Goal: Task Accomplishment & Management: Manage account settings

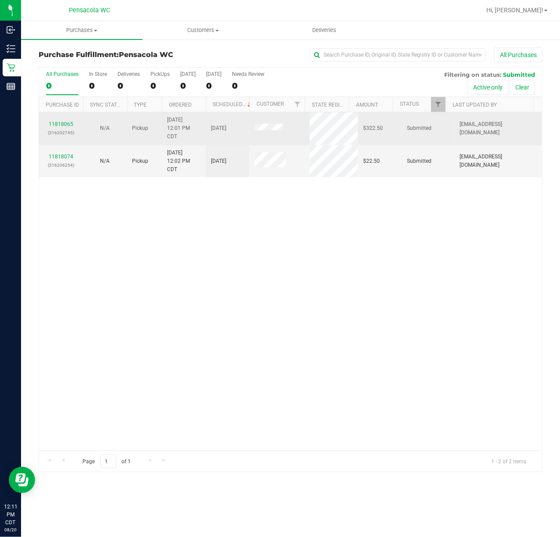
click at [60, 118] on td "11818065 (316202745)" at bounding box center [61, 128] width 44 height 33
click at [60, 121] on link "11818065" at bounding box center [61, 124] width 25 height 6
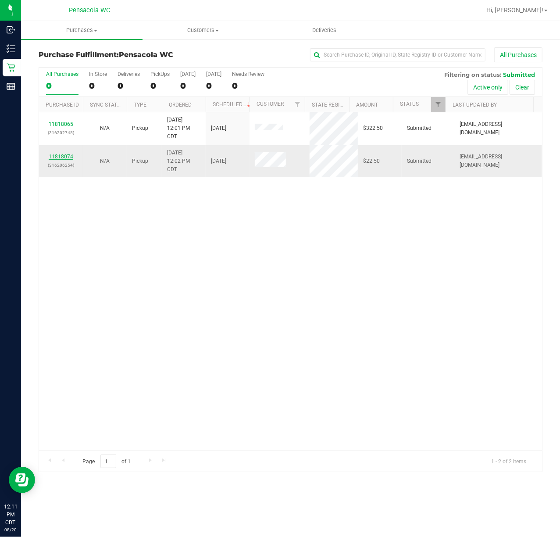
click at [60, 157] on link "11818074" at bounding box center [61, 157] width 25 height 6
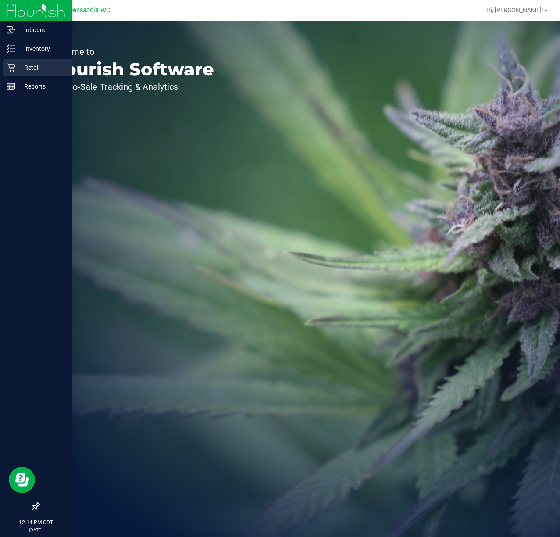
click at [16, 67] on p "Retail" at bounding box center [41, 67] width 53 height 11
click at [23, 67] on p "Retail" at bounding box center [41, 67] width 53 height 11
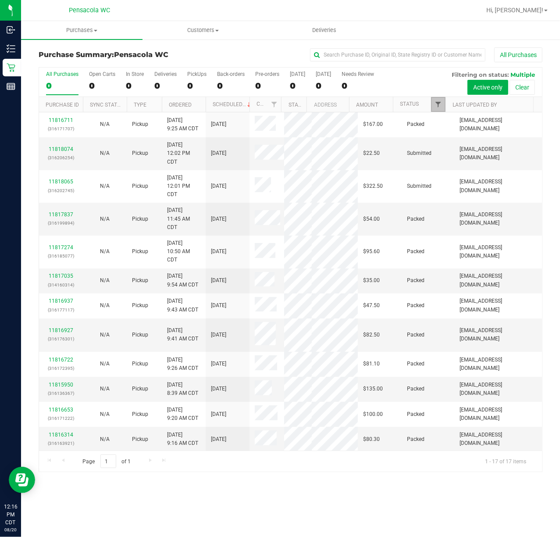
click at [436, 104] on span "Filter" at bounding box center [438, 104] width 7 height 7
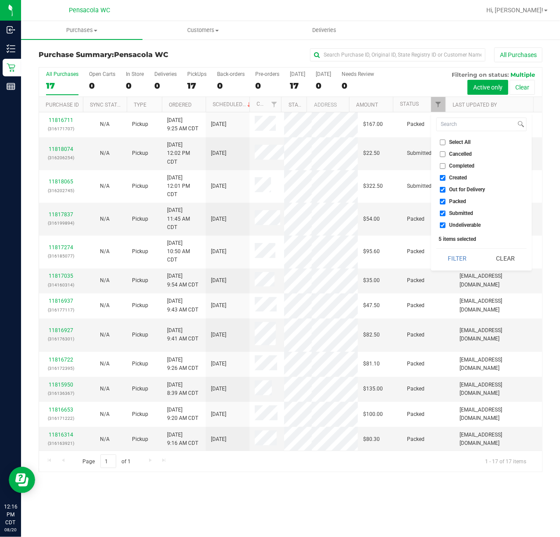
click at [447, 139] on label "Select All" at bounding box center [455, 142] width 31 height 6
click at [446, 139] on input "Select All" at bounding box center [443, 142] width 6 height 6
checkbox input "true"
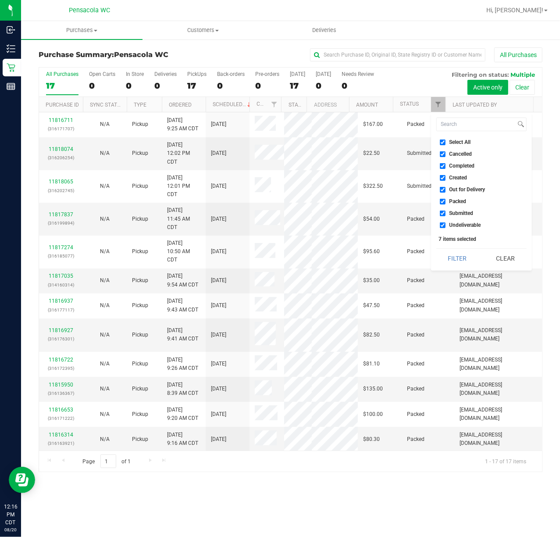
click at [443, 143] on input "Select All" at bounding box center [443, 142] width 6 height 6
checkbox input "false"
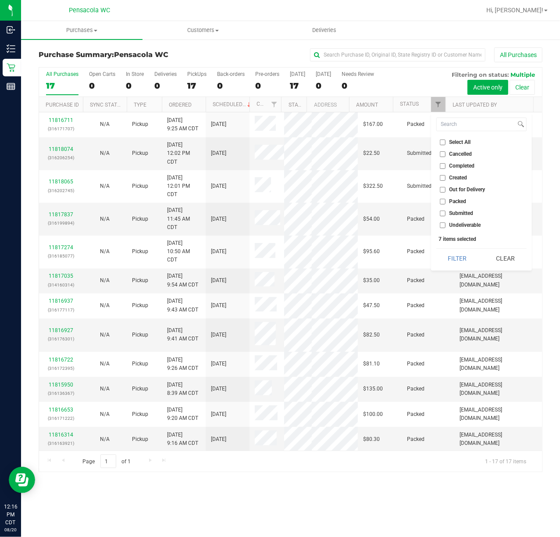
checkbox input "false"
click at [442, 214] on input "Submitted" at bounding box center [443, 214] width 6 height 6
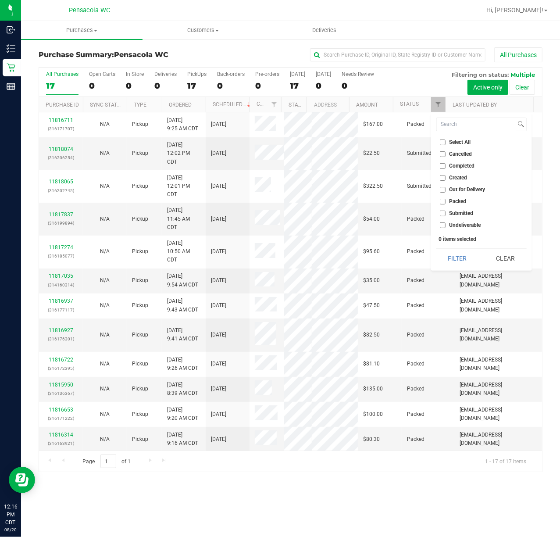
checkbox input "true"
click at [451, 257] on button "Filter" at bounding box center [457, 258] width 42 height 19
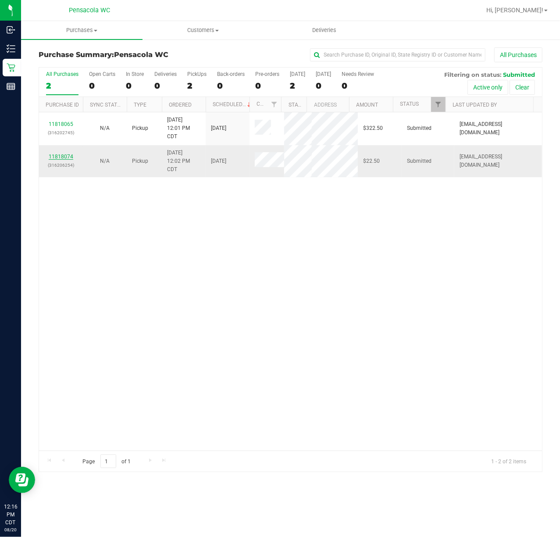
click at [54, 154] on link "11818074" at bounding box center [61, 157] width 25 height 6
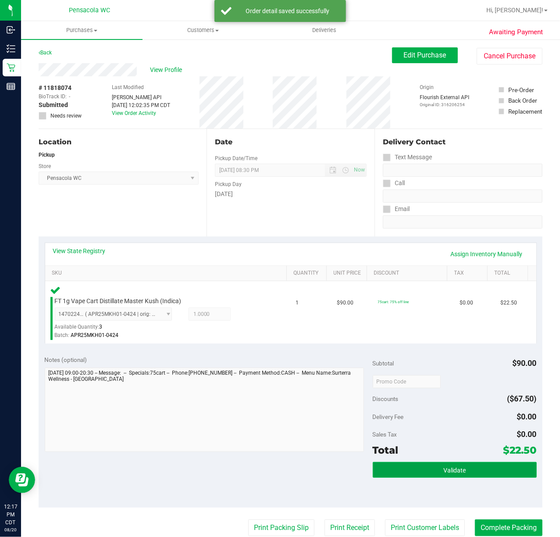
click at [453, 471] on span "Validate" at bounding box center [455, 470] width 22 height 7
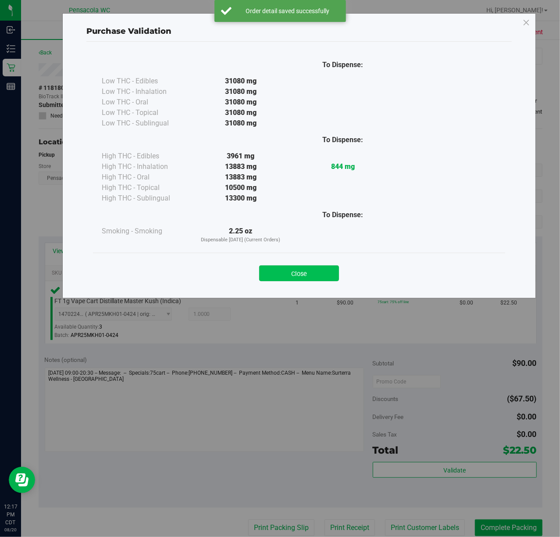
click at [279, 279] on button "Close" at bounding box center [299, 273] width 80 height 16
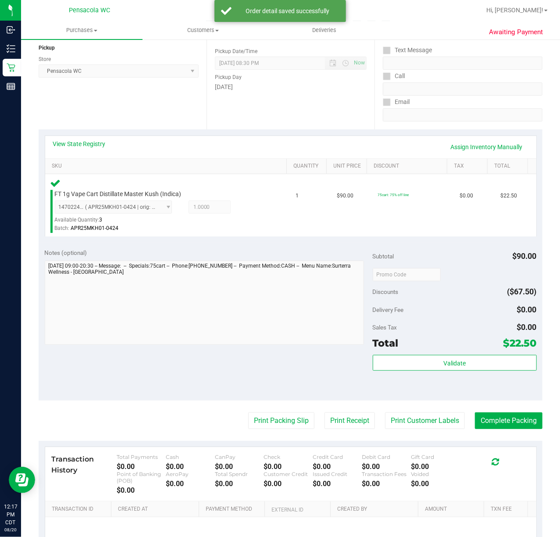
scroll to position [175, 0]
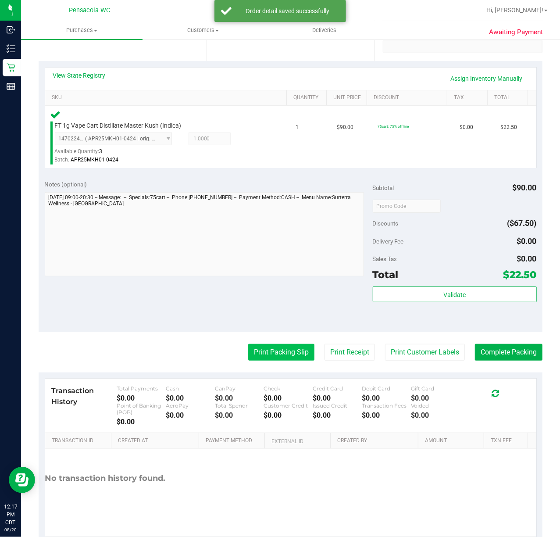
click at [271, 351] on button "Print Packing Slip" at bounding box center [281, 352] width 66 height 17
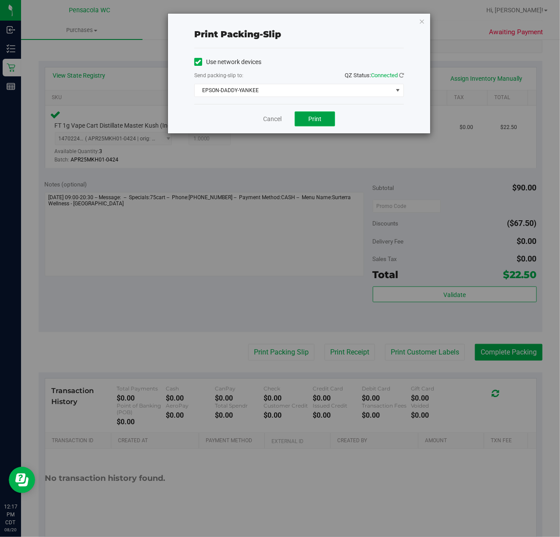
click at [311, 116] on span "Print" at bounding box center [314, 118] width 13 height 7
click at [422, 23] on icon "button" at bounding box center [422, 21] width 6 height 11
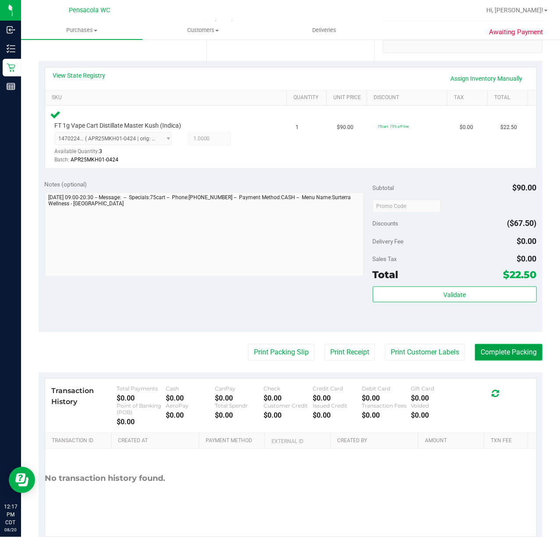
click at [515, 355] on button "Complete Packing" at bounding box center [509, 352] width 68 height 17
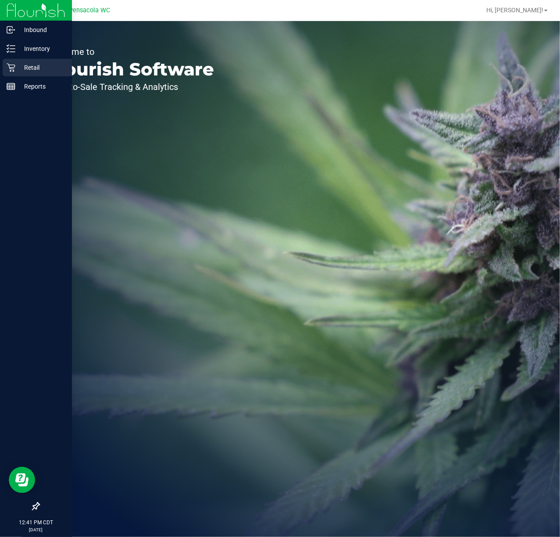
click at [20, 62] on p "Retail" at bounding box center [41, 67] width 53 height 11
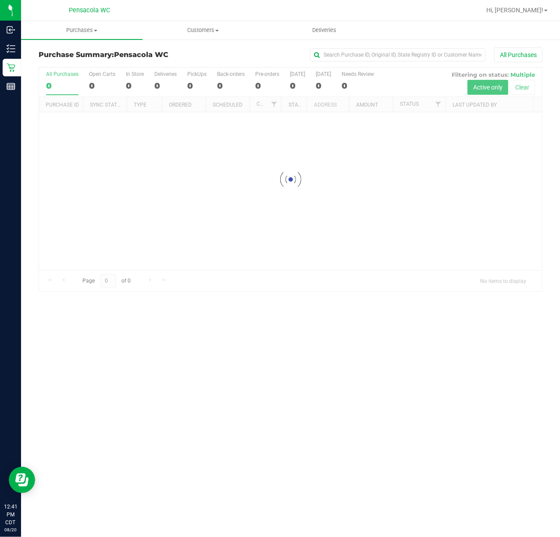
click at [439, 106] on div at bounding box center [290, 180] width 503 height 224
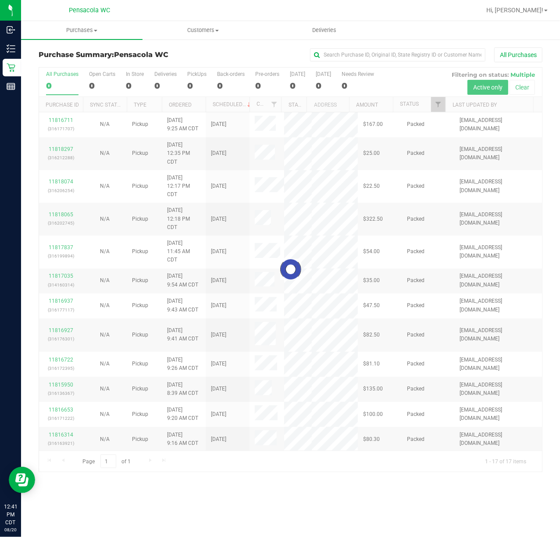
click at [439, 106] on div at bounding box center [290, 270] width 503 height 404
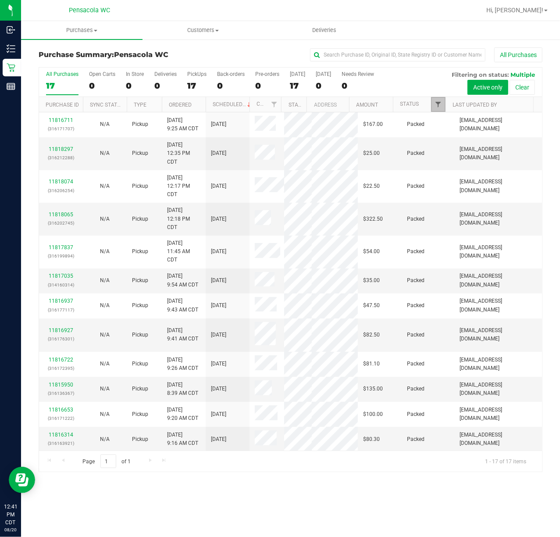
click at [438, 104] on span "Filter" at bounding box center [438, 104] width 7 height 7
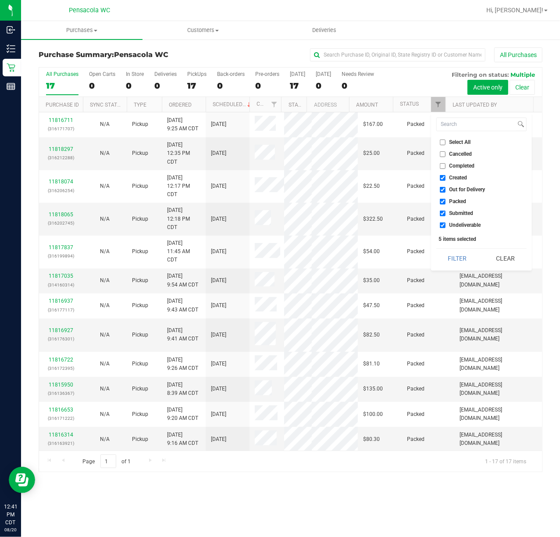
click at [443, 144] on input "Select All" at bounding box center [443, 142] width 6 height 6
checkbox input "true"
click at [443, 144] on input "Select All" at bounding box center [443, 142] width 6 height 6
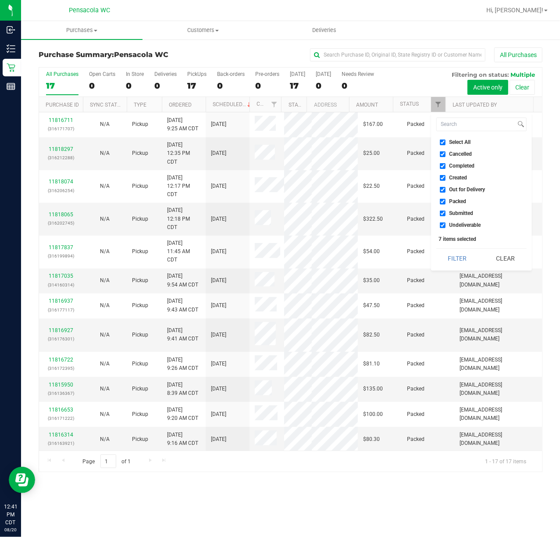
checkbox input "false"
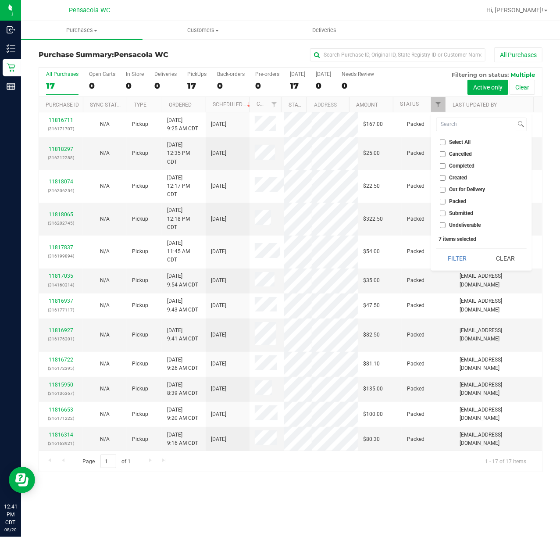
checkbox input "false"
click at [441, 215] on input "Submitted" at bounding box center [443, 214] width 6 height 6
checkbox input "true"
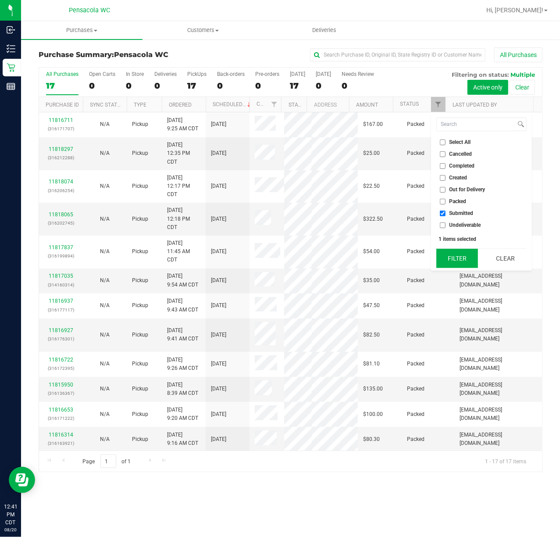
click at [461, 257] on button "Filter" at bounding box center [457, 258] width 42 height 19
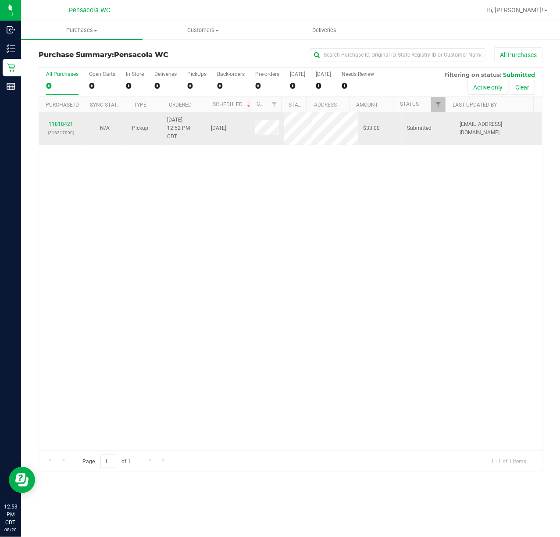
click at [64, 124] on link "11818421" at bounding box center [61, 124] width 25 height 6
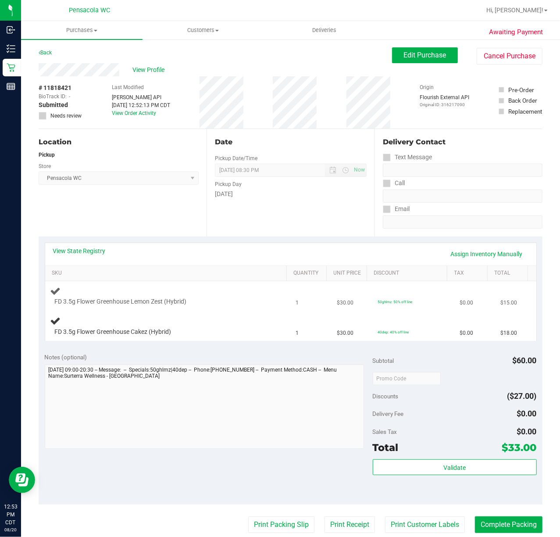
click at [243, 292] on div "FD 3.5g Flower Greenhouse Lemon Zest (Hybrid)" at bounding box center [167, 296] width 235 height 21
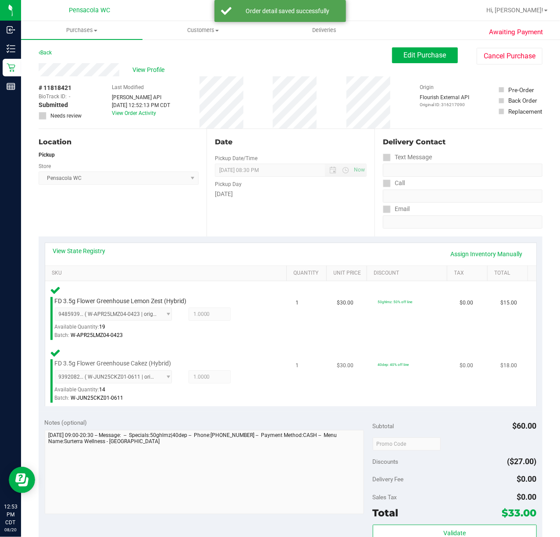
scroll to position [117, 0]
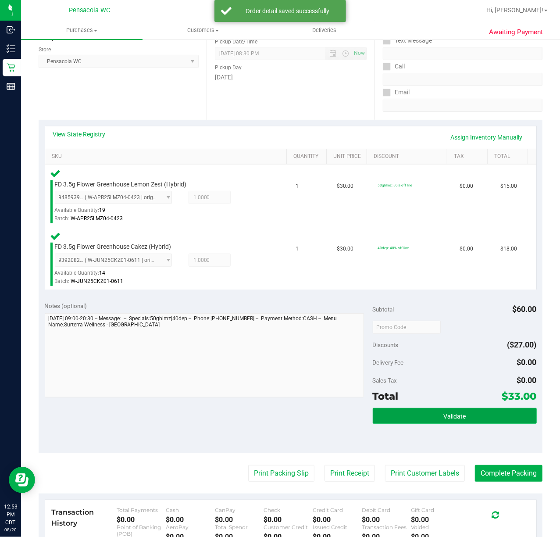
click at [425, 415] on button "Validate" at bounding box center [455, 416] width 164 height 16
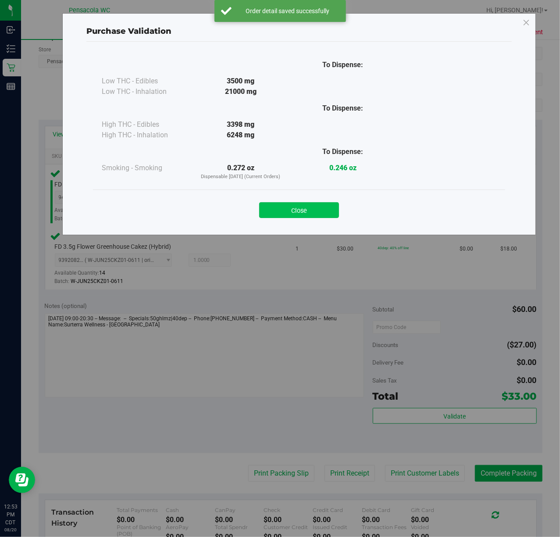
click at [318, 211] on button "Close" at bounding box center [299, 210] width 80 height 16
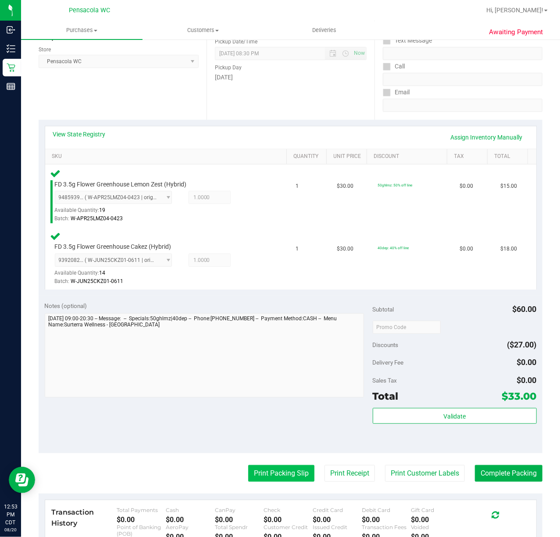
click at [264, 474] on button "Print Packing Slip" at bounding box center [281, 473] width 66 height 17
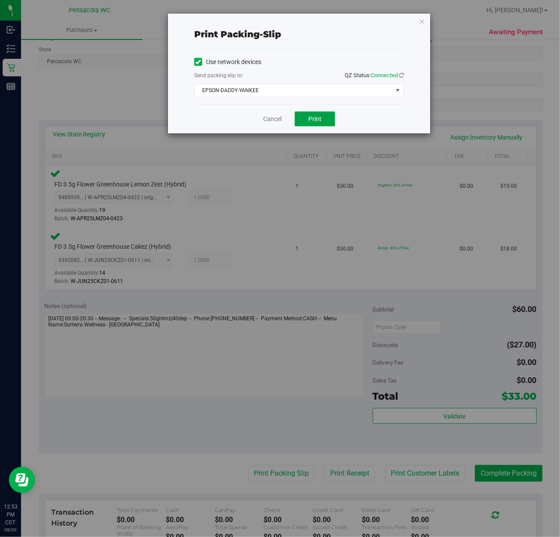
click at [303, 116] on button "Print" at bounding box center [315, 118] width 40 height 15
click at [420, 20] on icon "button" at bounding box center [422, 21] width 6 height 11
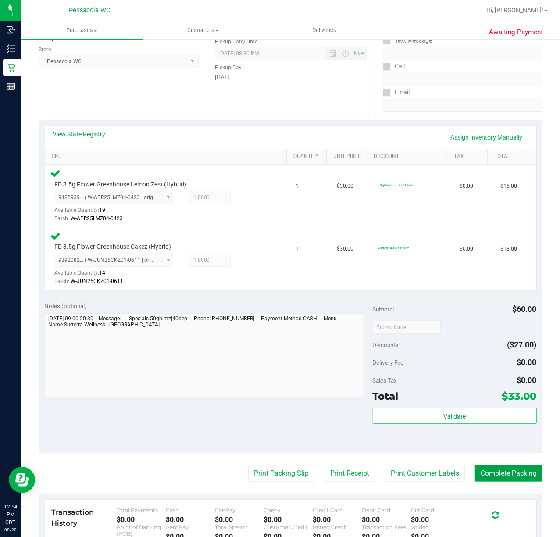
click at [489, 469] on button "Complete Packing" at bounding box center [509, 473] width 68 height 17
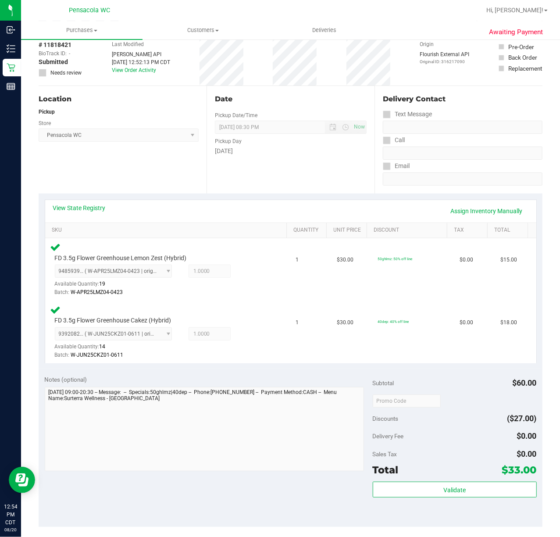
scroll to position [0, 0]
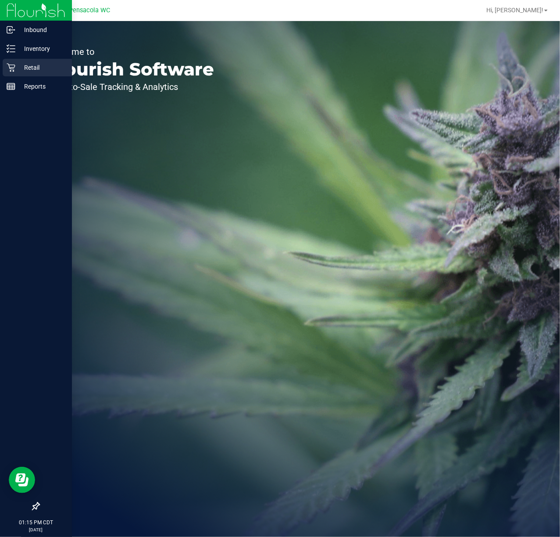
click at [18, 69] on p "Retail" at bounding box center [41, 67] width 53 height 11
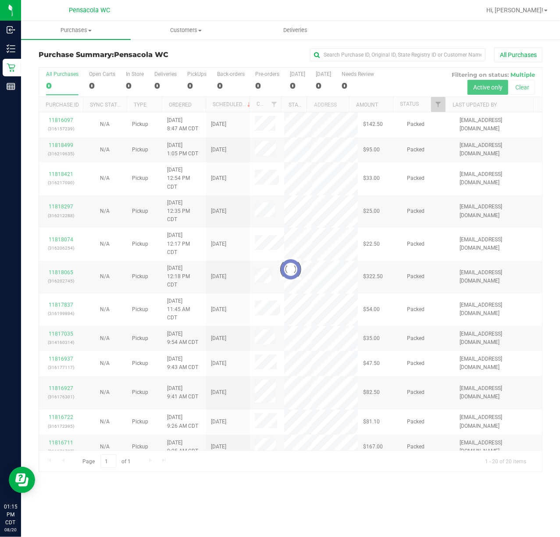
click at [437, 108] on div at bounding box center [290, 270] width 503 height 404
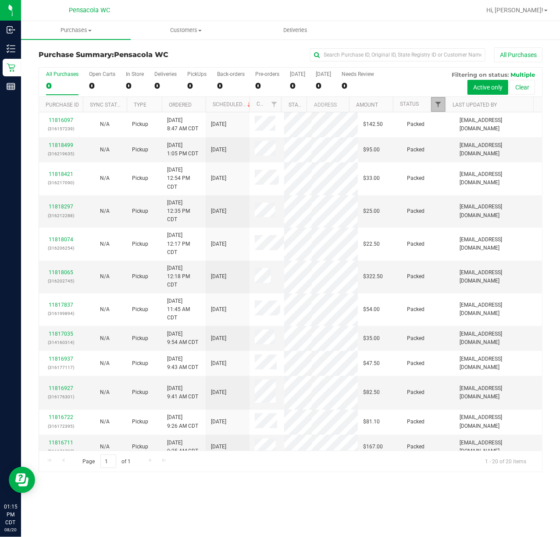
click at [437, 108] on span "Filter" at bounding box center [438, 104] width 7 height 7
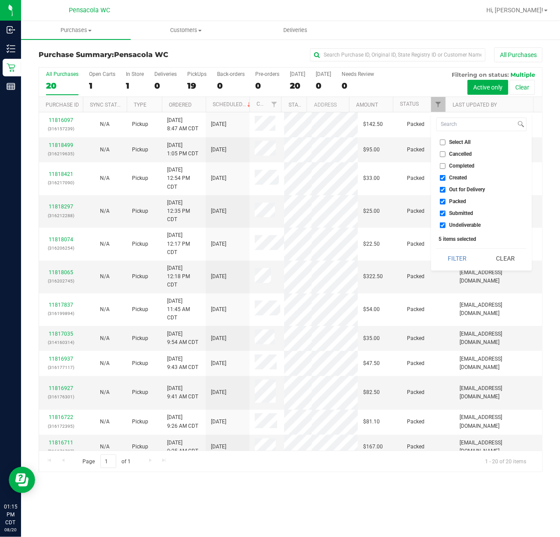
click at [443, 141] on input "Select All" at bounding box center [443, 142] width 6 height 6
checkbox input "true"
click at [443, 141] on input "Select All" at bounding box center [443, 142] width 6 height 6
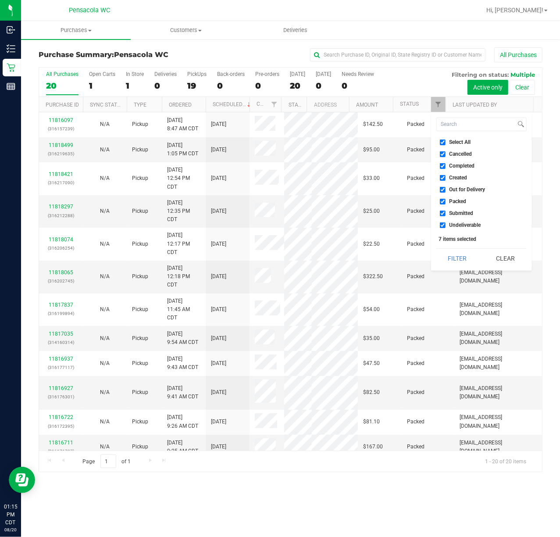
checkbox input "false"
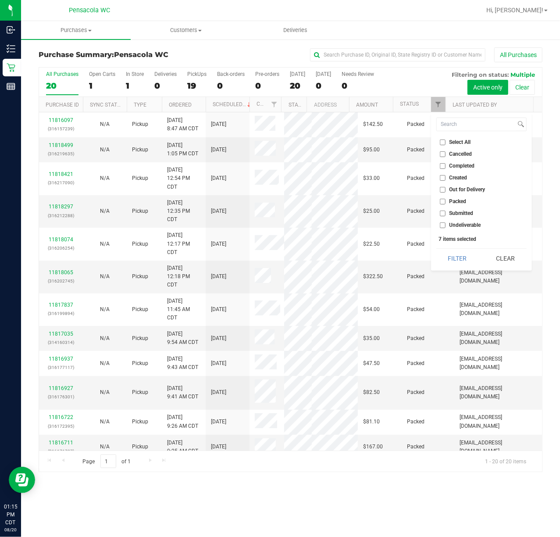
checkbox input "false"
click at [443, 213] on input "Submitted" at bounding box center [443, 214] width 6 height 6
checkbox input "true"
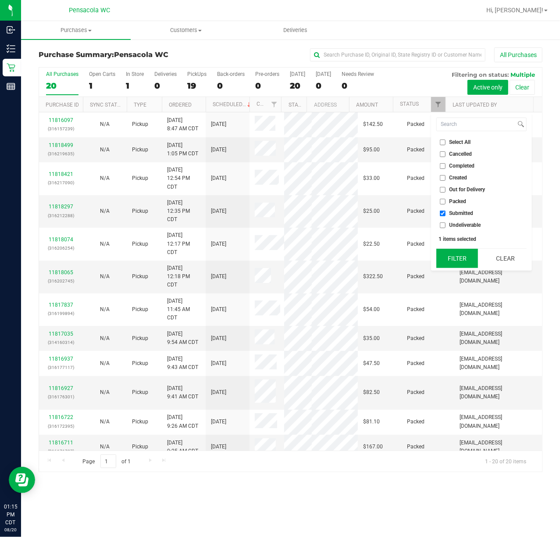
click at [446, 259] on button "Filter" at bounding box center [457, 258] width 42 height 19
